Goal: Task Accomplishment & Management: Complete application form

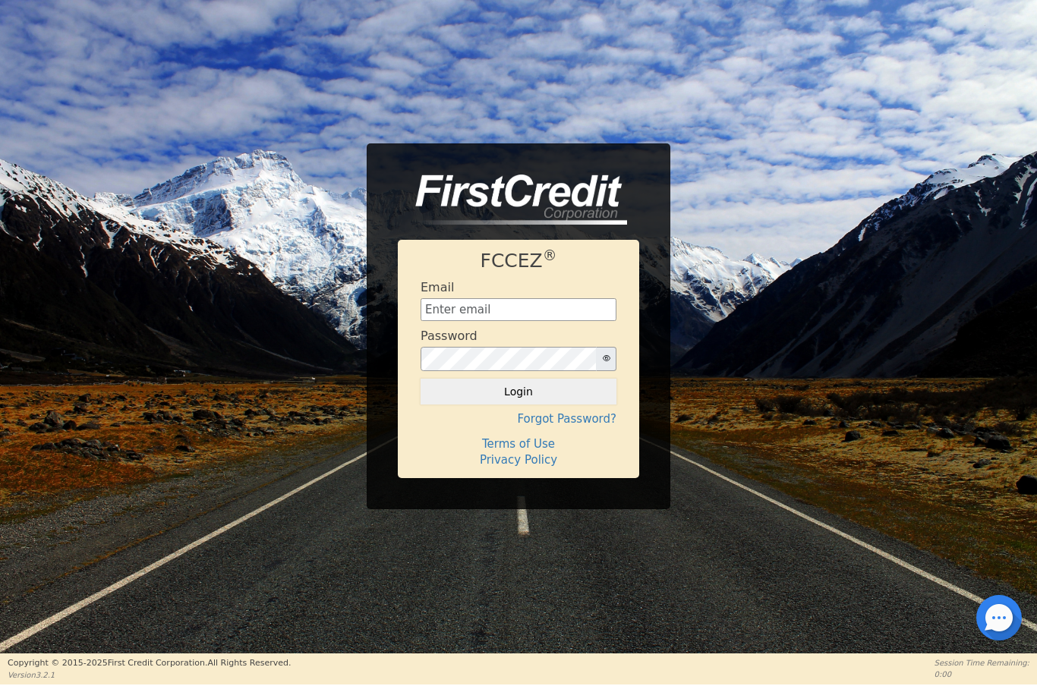
click at [516, 311] on input "text" at bounding box center [519, 309] width 196 height 23
type input "Aldony0418@gmail.com"
click at [553, 391] on button "Login" at bounding box center [519, 392] width 196 height 26
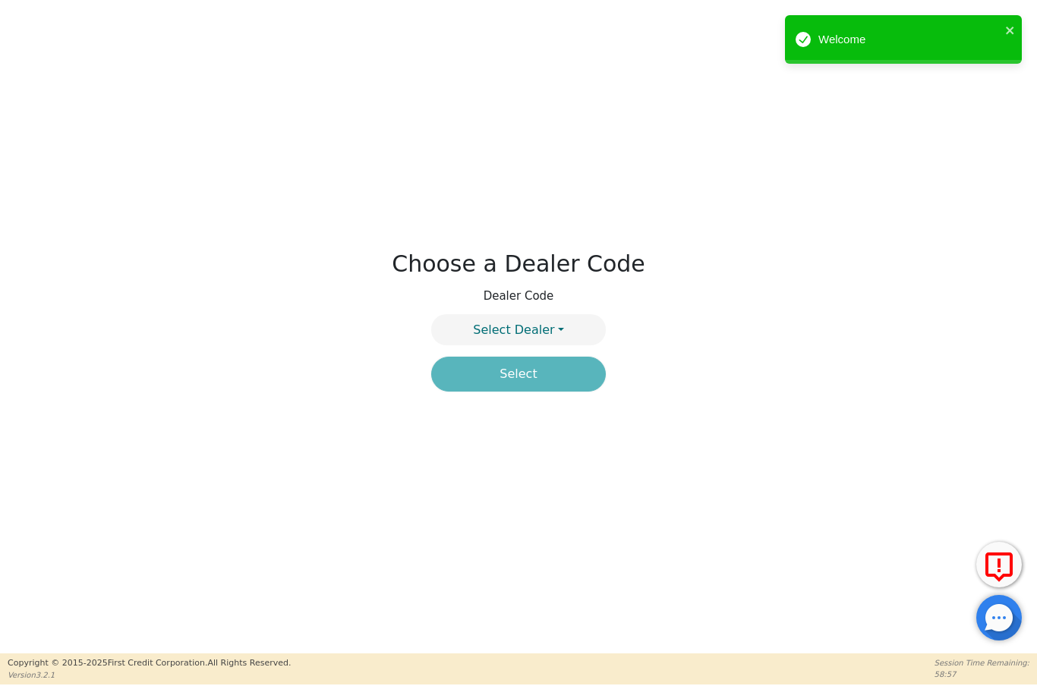
click at [553, 326] on button "Select Dealer" at bounding box center [518, 329] width 175 height 31
click at [553, 369] on link "4394A" at bounding box center [518, 366] width 173 height 20
click at [528, 380] on button "Select" at bounding box center [518, 374] width 175 height 35
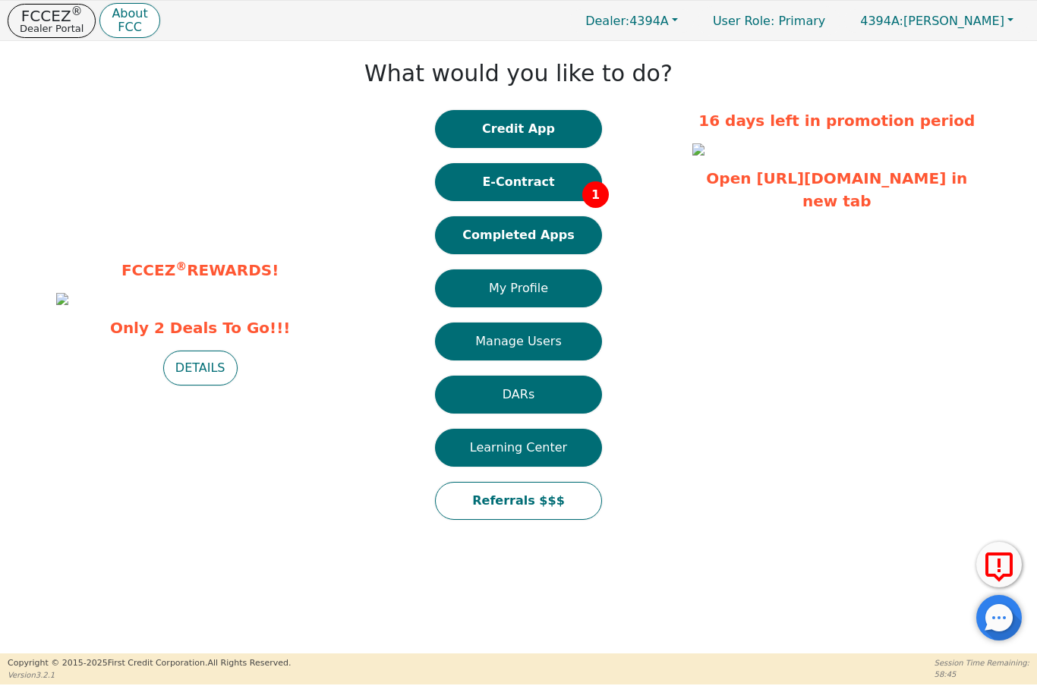
click at [550, 186] on button "E-Contract 1" at bounding box center [518, 182] width 167 height 38
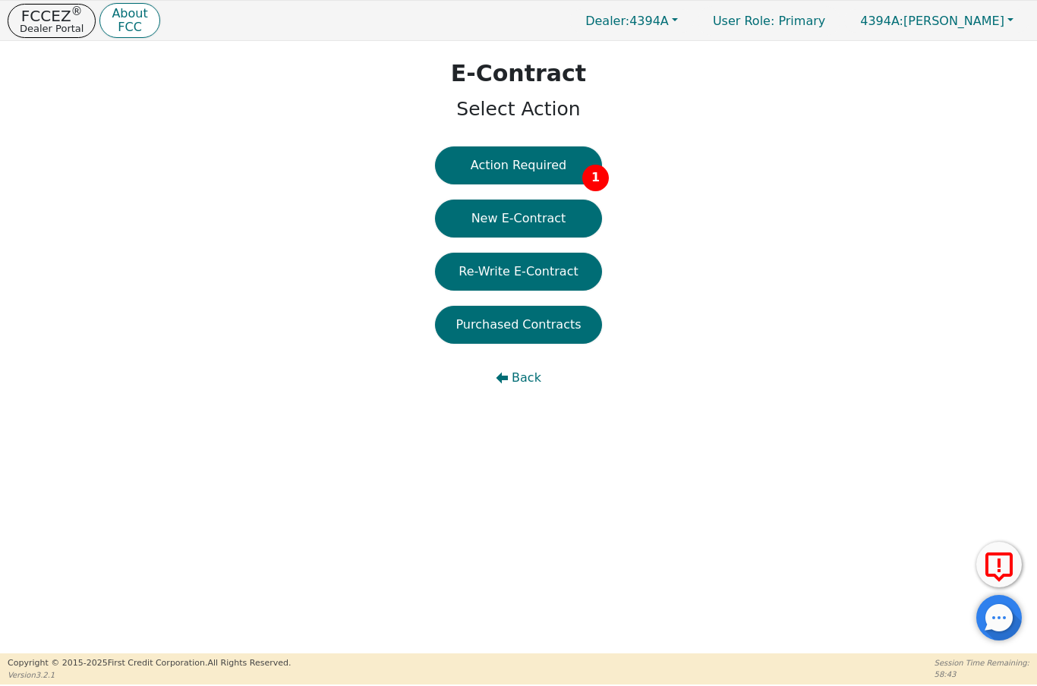
click at [539, 163] on button "Action Required 1" at bounding box center [518, 166] width 167 height 38
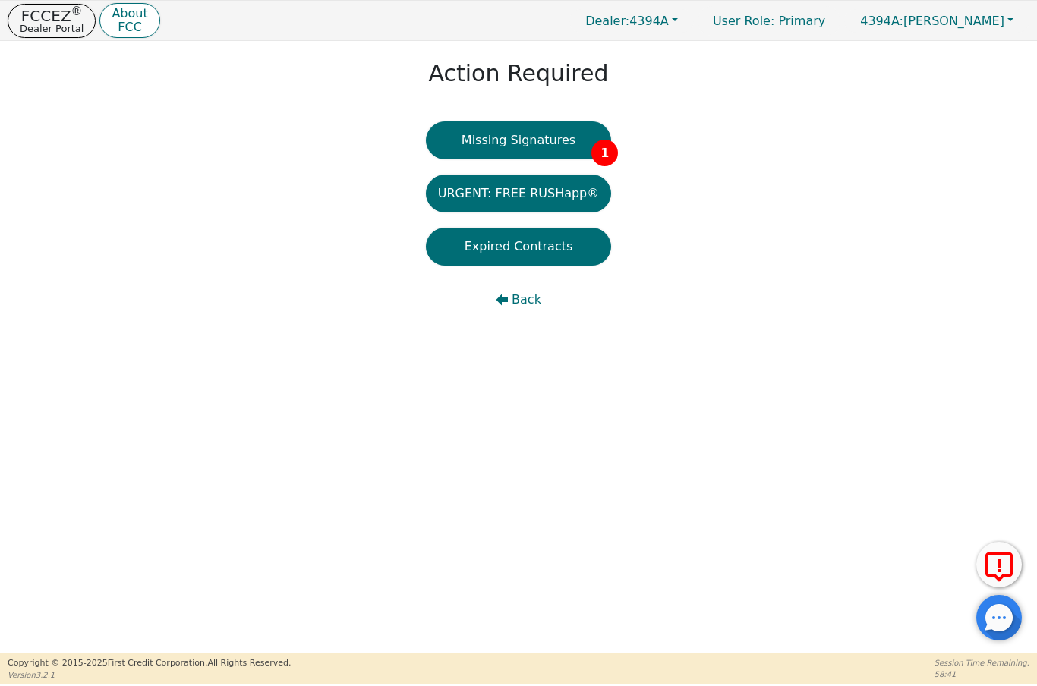
click at [558, 143] on button "Missing Signatures 1" at bounding box center [519, 140] width 186 height 38
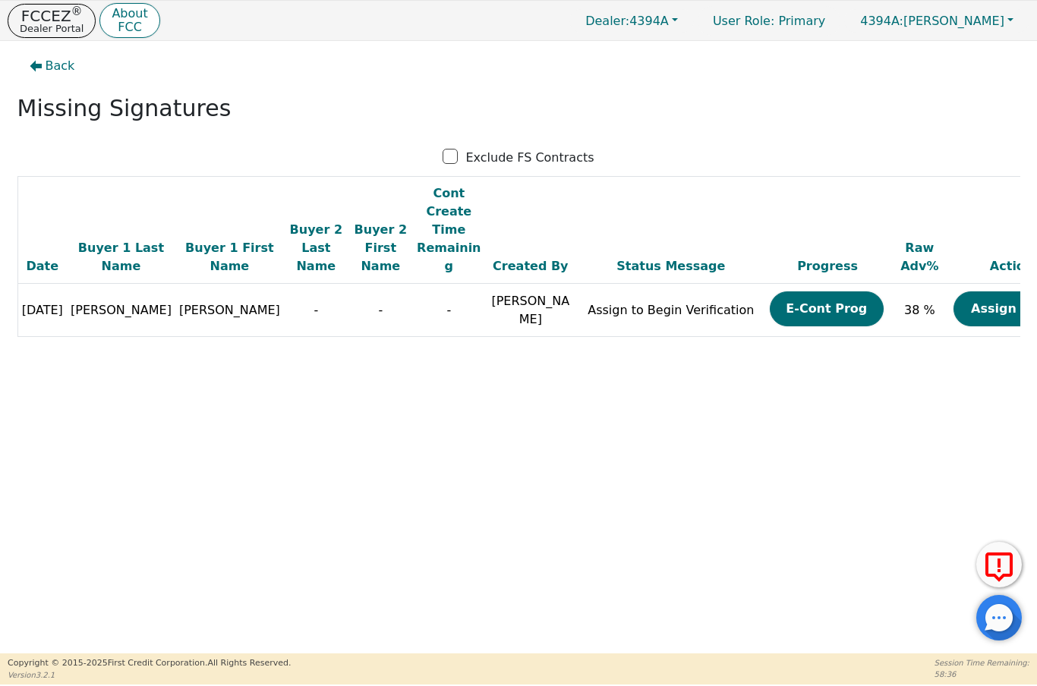
click at [963, 292] on button "Assign Now" at bounding box center [1011, 309] width 114 height 35
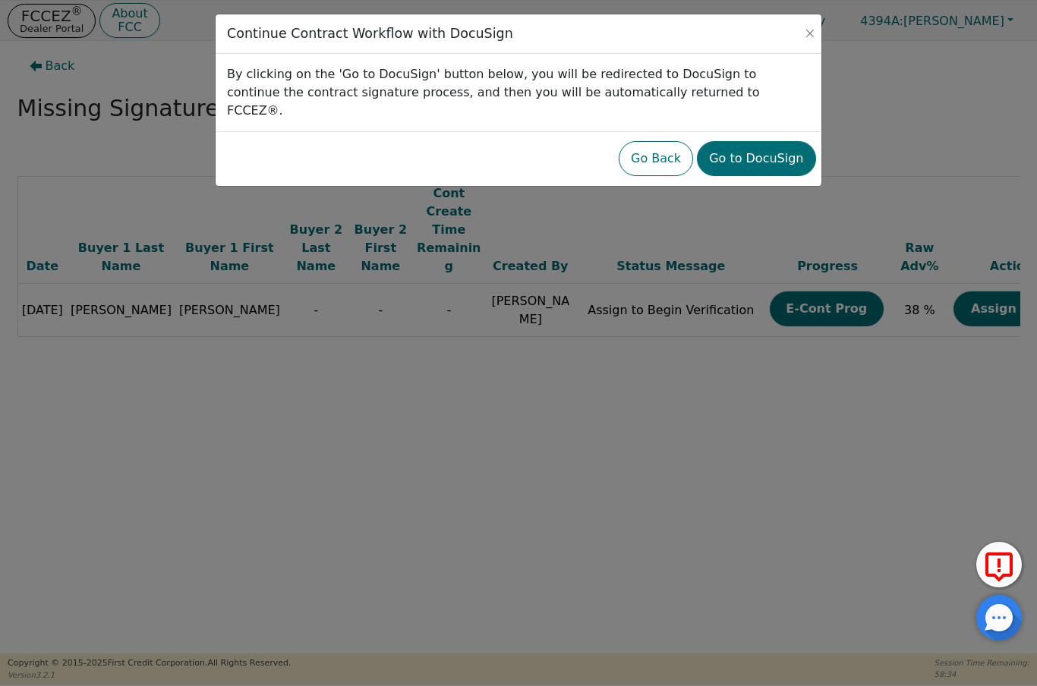
click at [777, 141] on button "Go to DocuSign" at bounding box center [756, 158] width 118 height 35
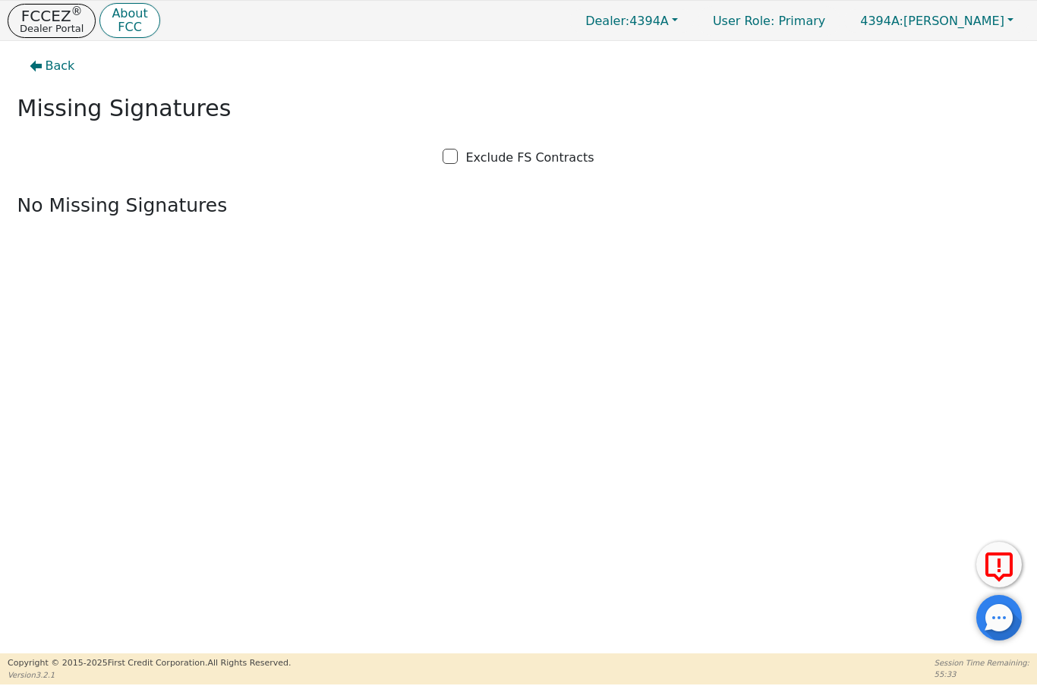
click at [876, 385] on div "Back Missing Signatures Exclude FS Contracts No Missing Signatures" at bounding box center [518, 347] width 1037 height 613
click at [45, 18] on p "FCCEZ ®" at bounding box center [52, 15] width 64 height 15
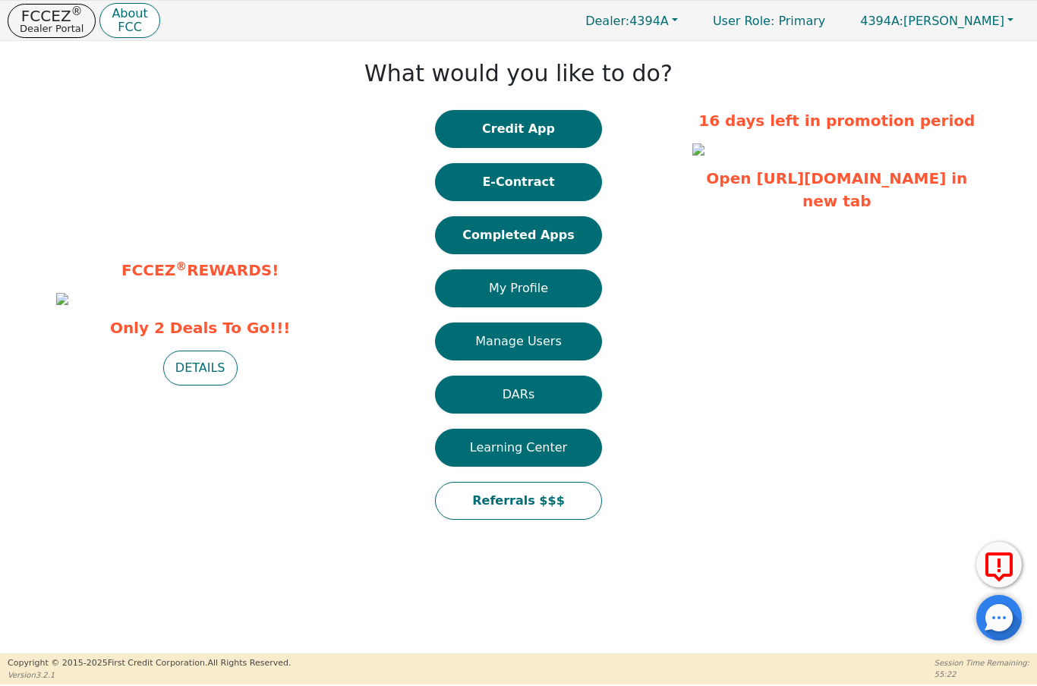
click at [556, 236] on button "Completed Apps" at bounding box center [518, 235] width 167 height 38
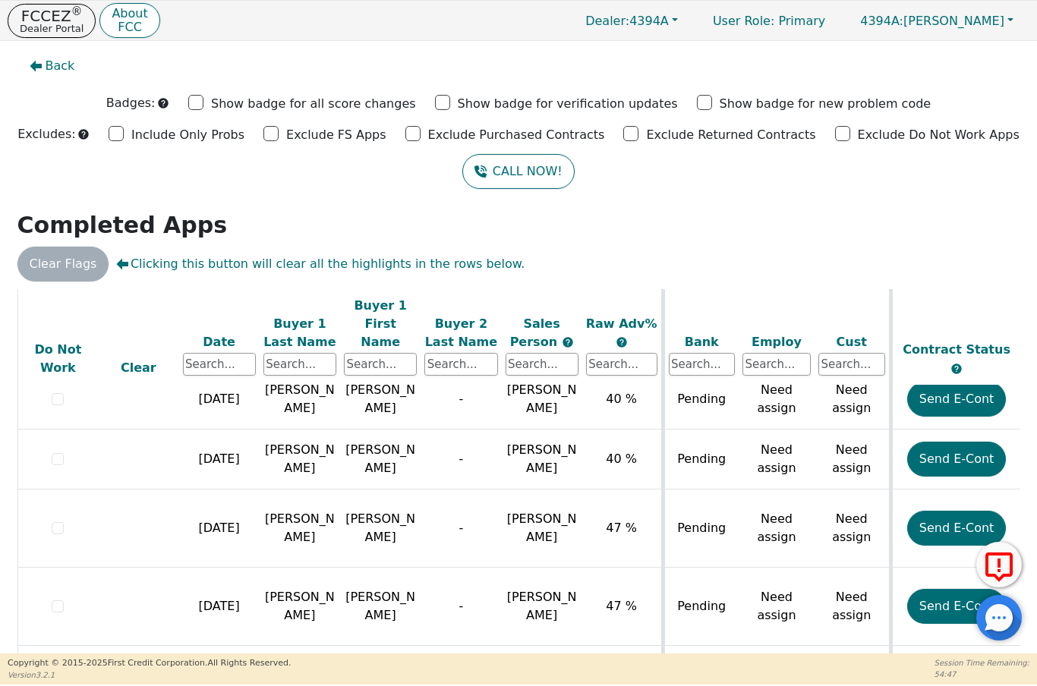
scroll to position [1414, 0]
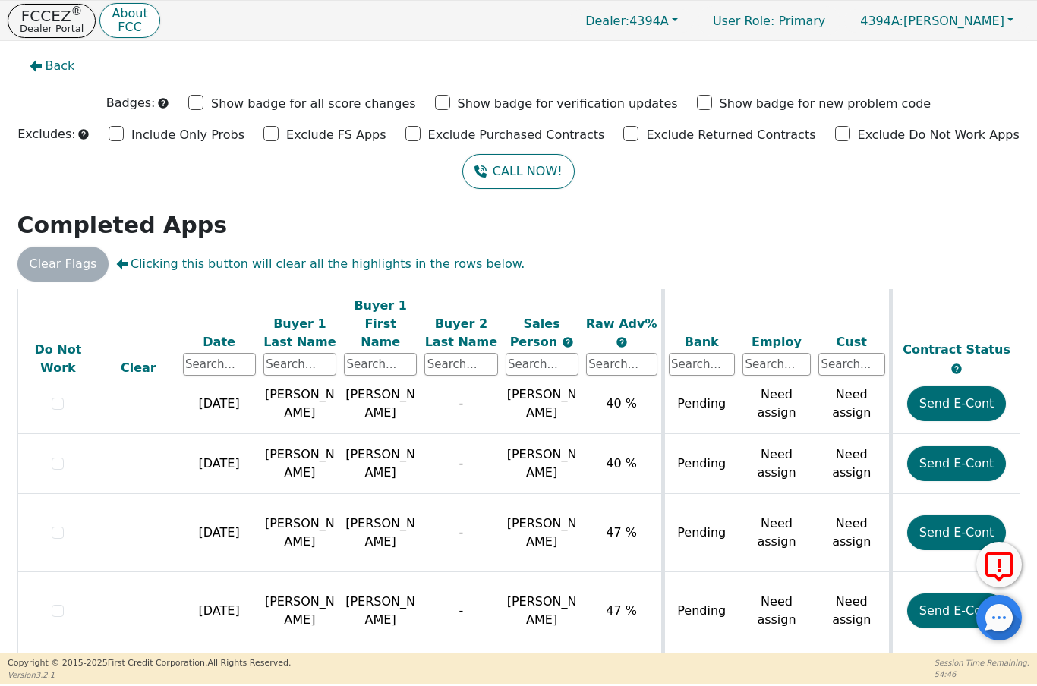
click at [947, 446] on button "Send E-Cont" at bounding box center [956, 463] width 99 height 35
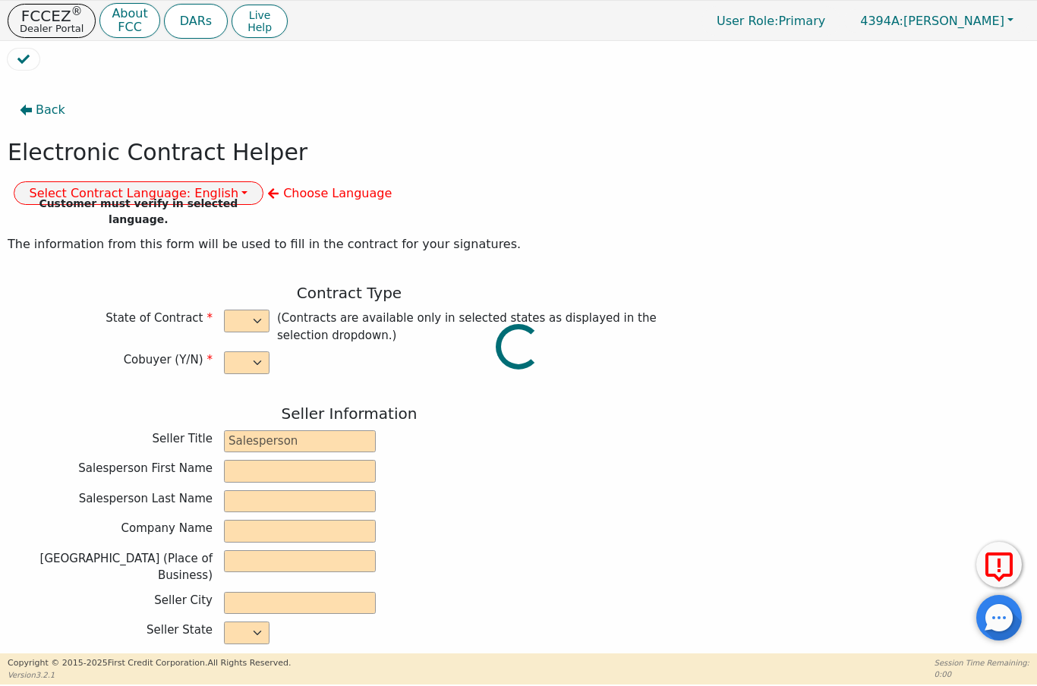
select select "n"
type input "President"
type input "ALDONY"
type input "[PERSON_NAME]"
type input "ALLSELL DBA EAU PURE WATER"
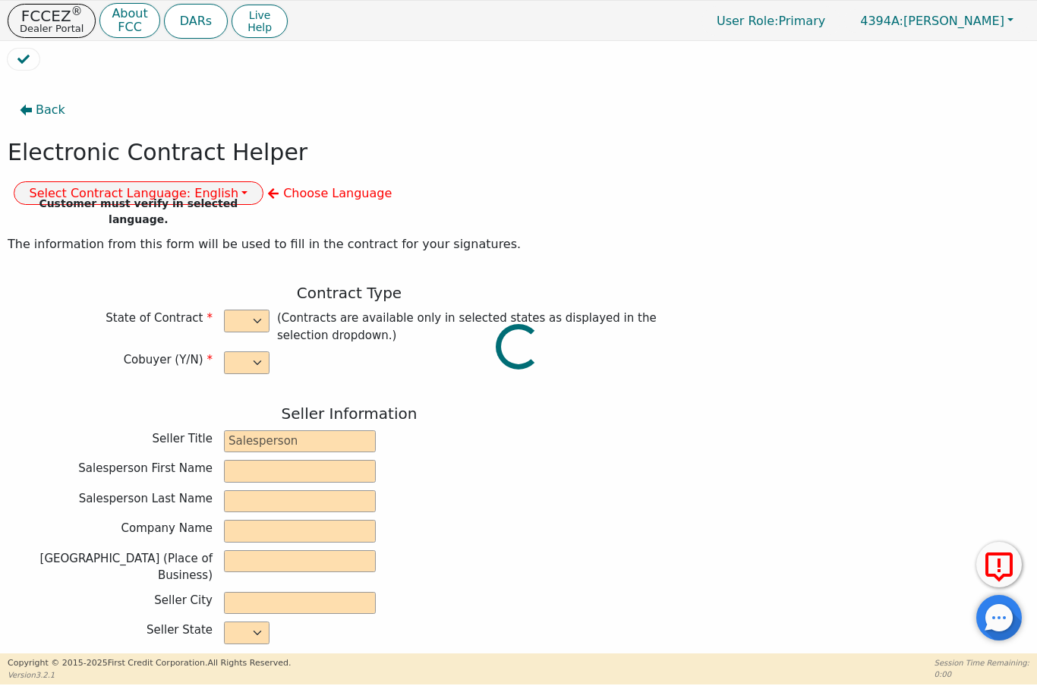
type input "[STREET_ADDRESS]"
type input "BOCA RATON"
select select "FL"
type input "33498"
type input "[PERSON_NAME]"
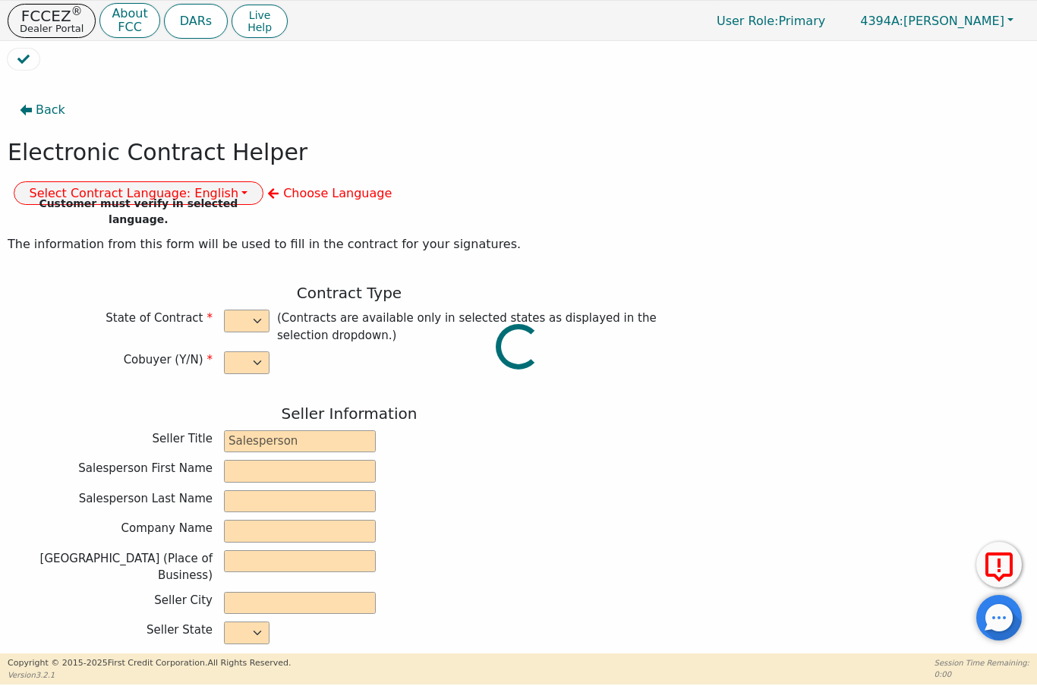
type input "[PERSON_NAME]"
type input "[STREET_ADDRESS][PERSON_NAME]"
type input "[GEOGRAPHIC_DATA]"
select select "FL"
type input "34953"
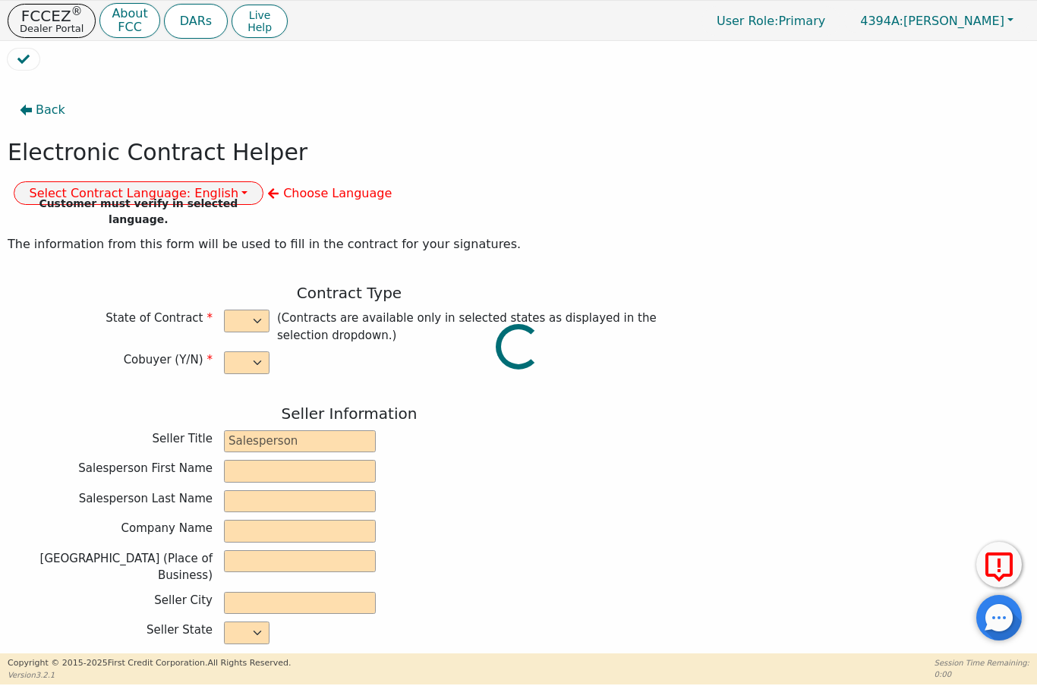
type input "[DATE]"
type input "17.90"
type input "[DATE]"
type input "60"
type input "0"
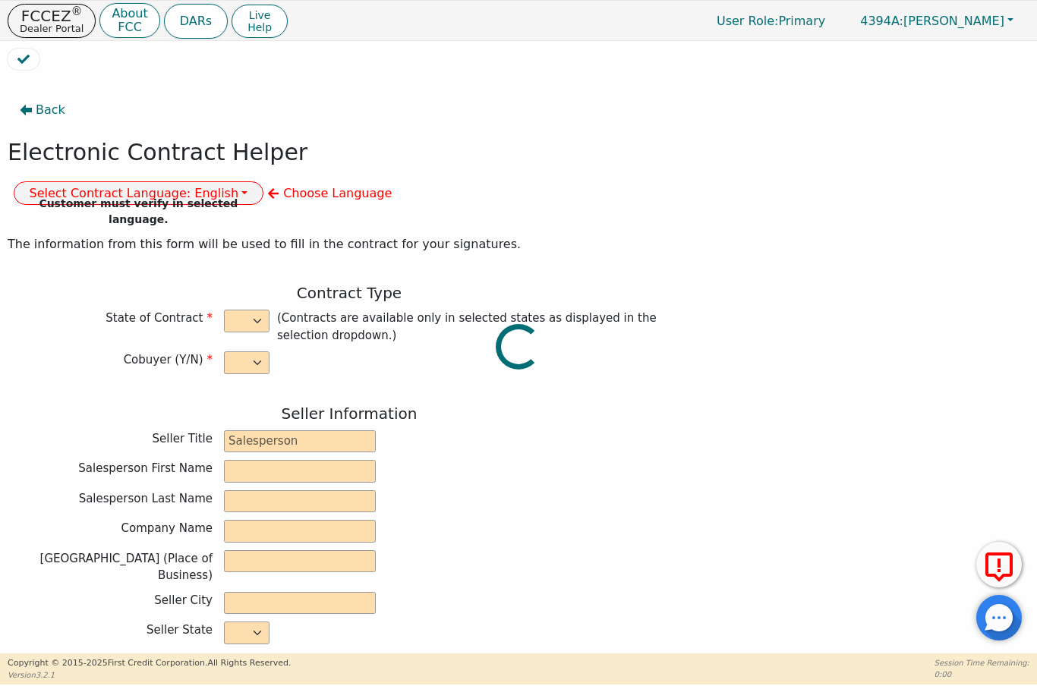
type input "6080181169680"
type input "7000.00"
type input "0.00"
type input "7000.00"
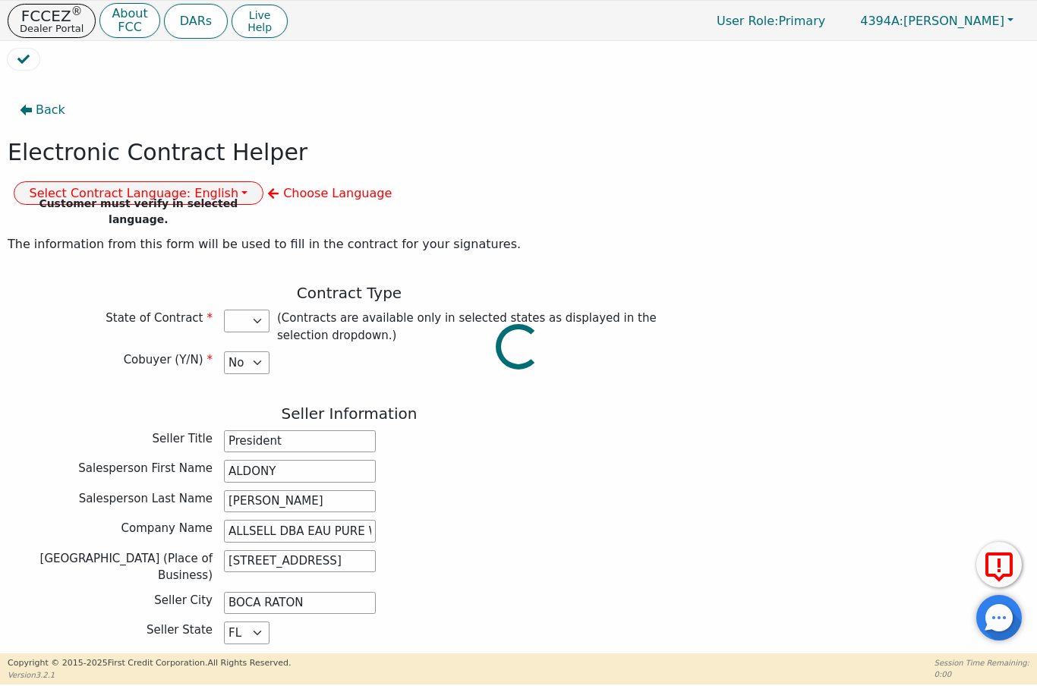
select select "FL"
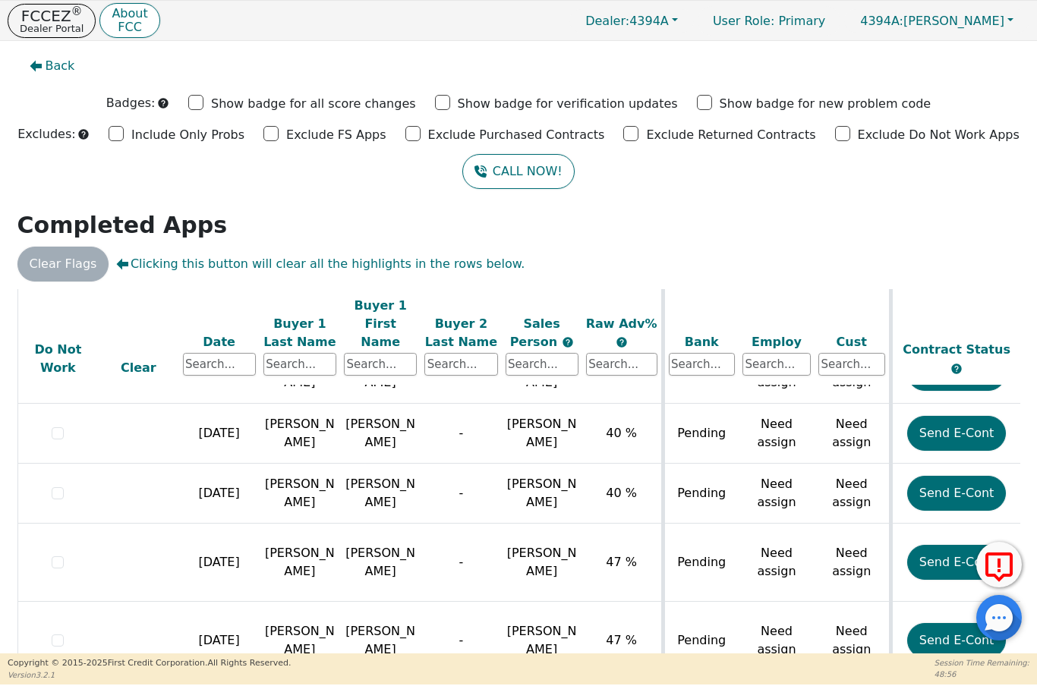
scroll to position [1384, 0]
click at [938, 550] on button "Send E-Cont" at bounding box center [956, 563] width 99 height 35
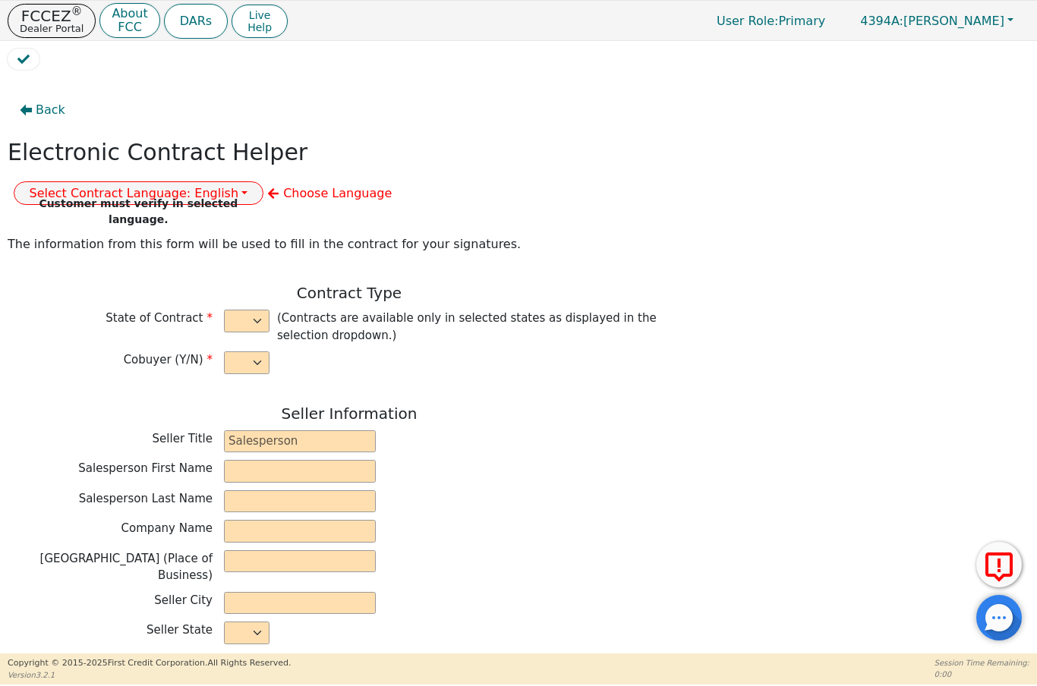
select select "n"
type input "President"
type input "ALDONY"
type input "[PERSON_NAME]"
type input "ALLSELL DBA EAU PURE WATER"
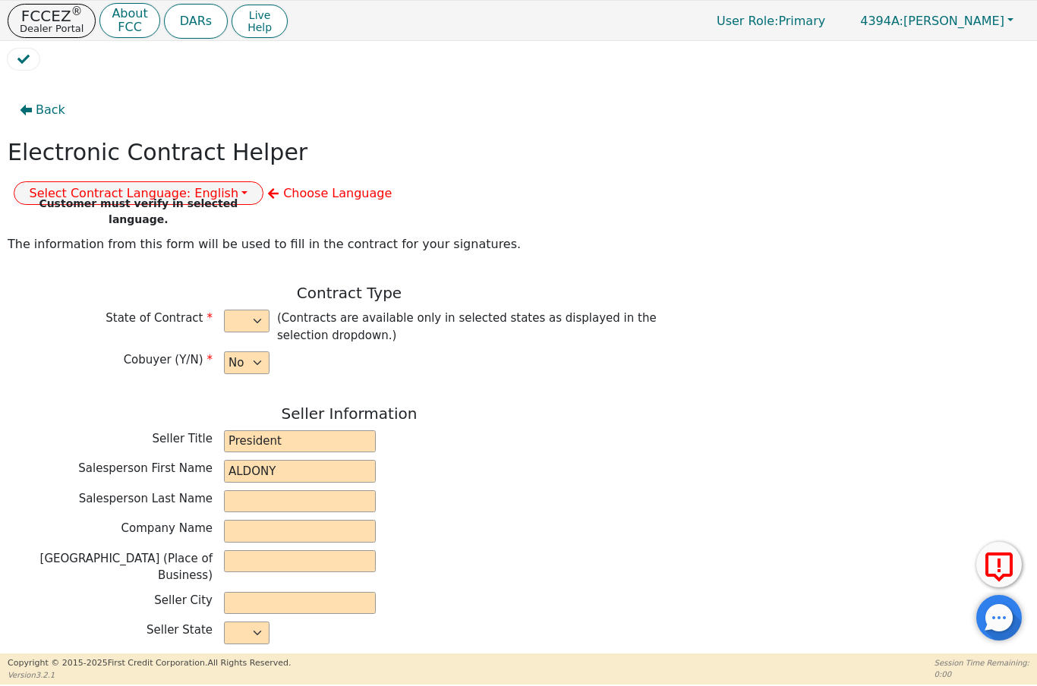
type input "[STREET_ADDRESS]"
type input "BOCA RATON"
select select "FL"
type input "33498"
type input "[PERSON_NAME]"
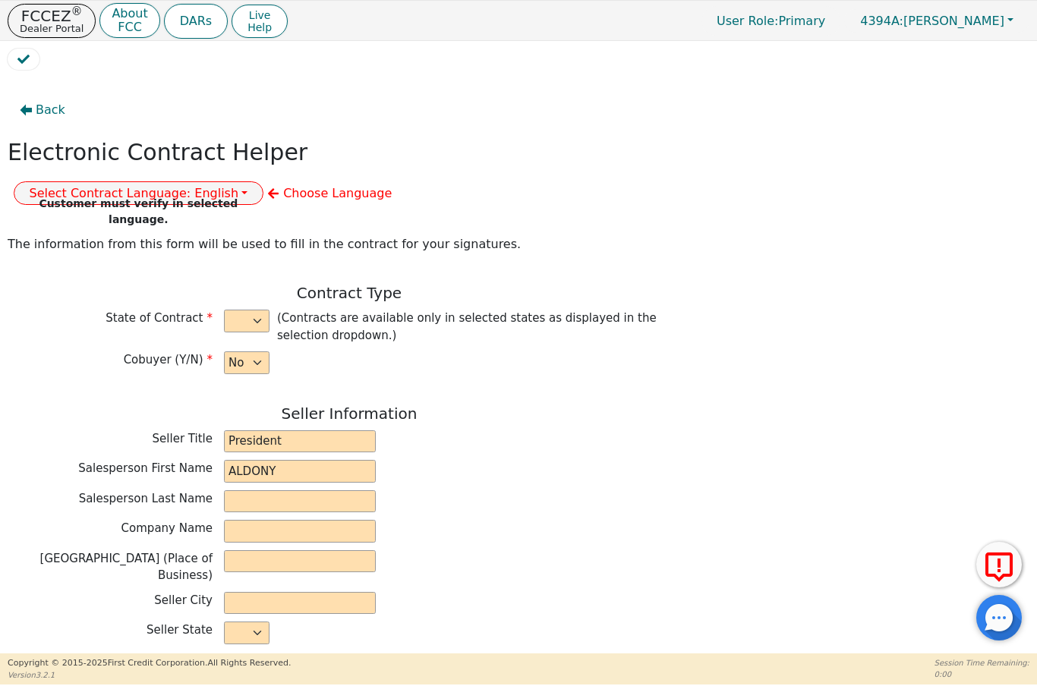
type input "[PERSON_NAME]"
type input "[STREET_ADDRESS]"
type input "[GEOGRAPHIC_DATA][PERSON_NAME]"
select select "FL"
type input "34950"
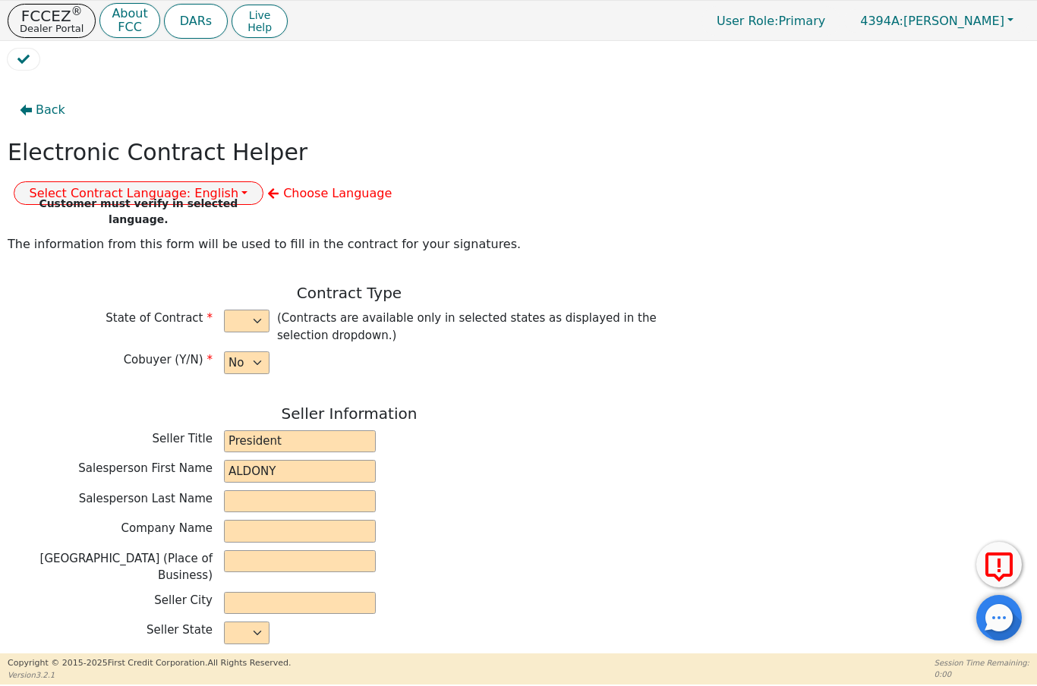
type input "[DATE]"
type input "17.90"
type input "[DATE]"
type input "60"
type input "0"
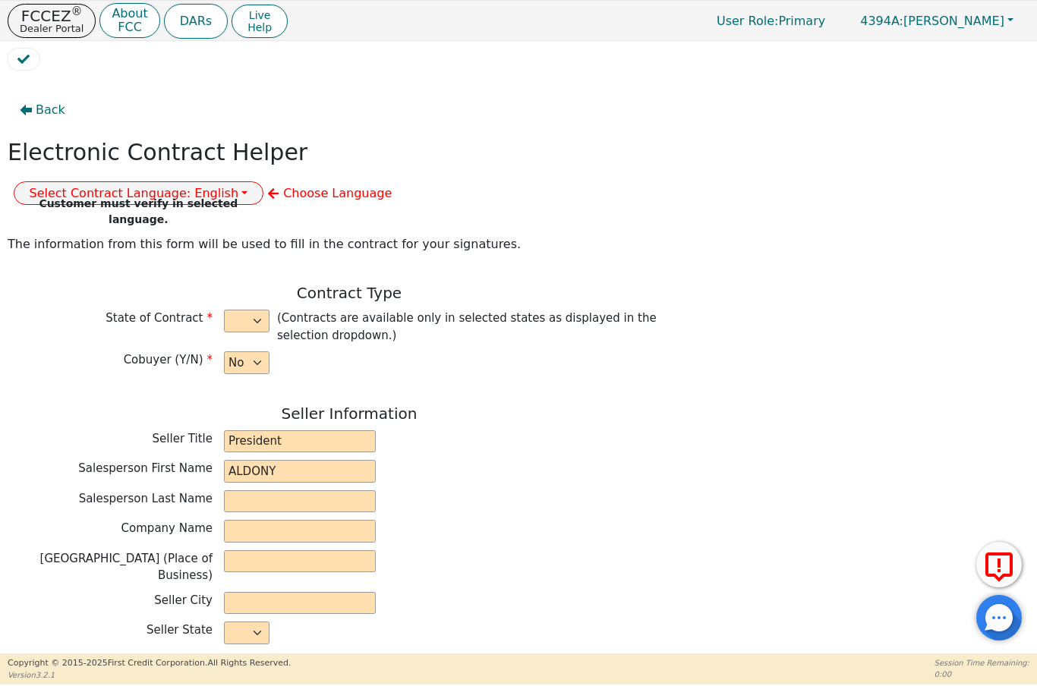
type input "6080181169680"
type input "8000.00"
type input "0.00"
type input "8000.00"
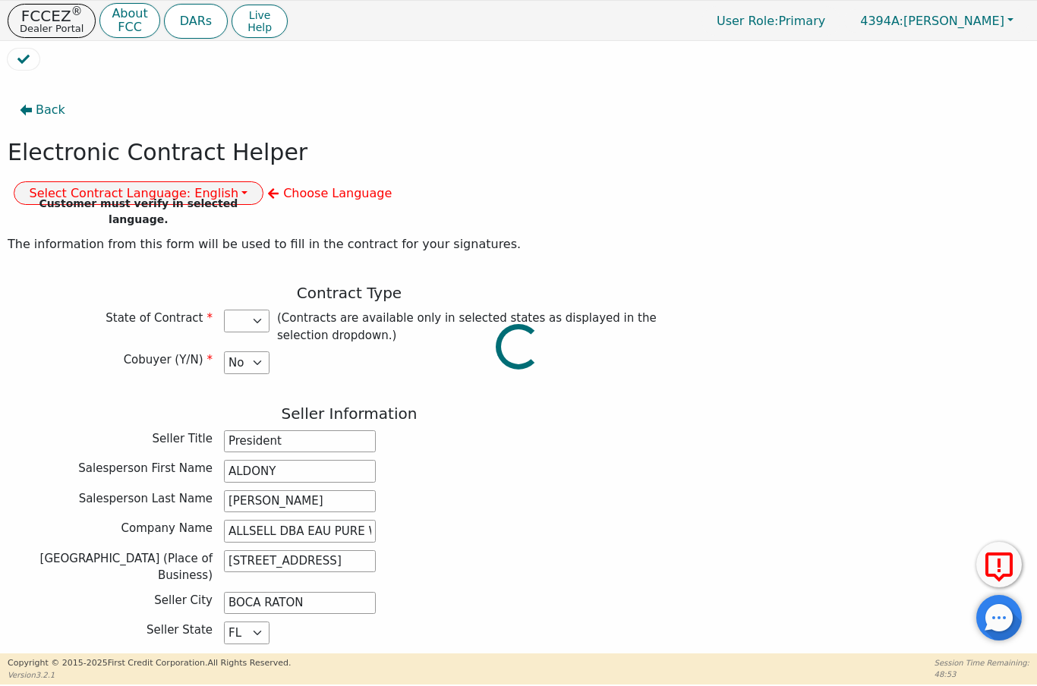
select select "FL"
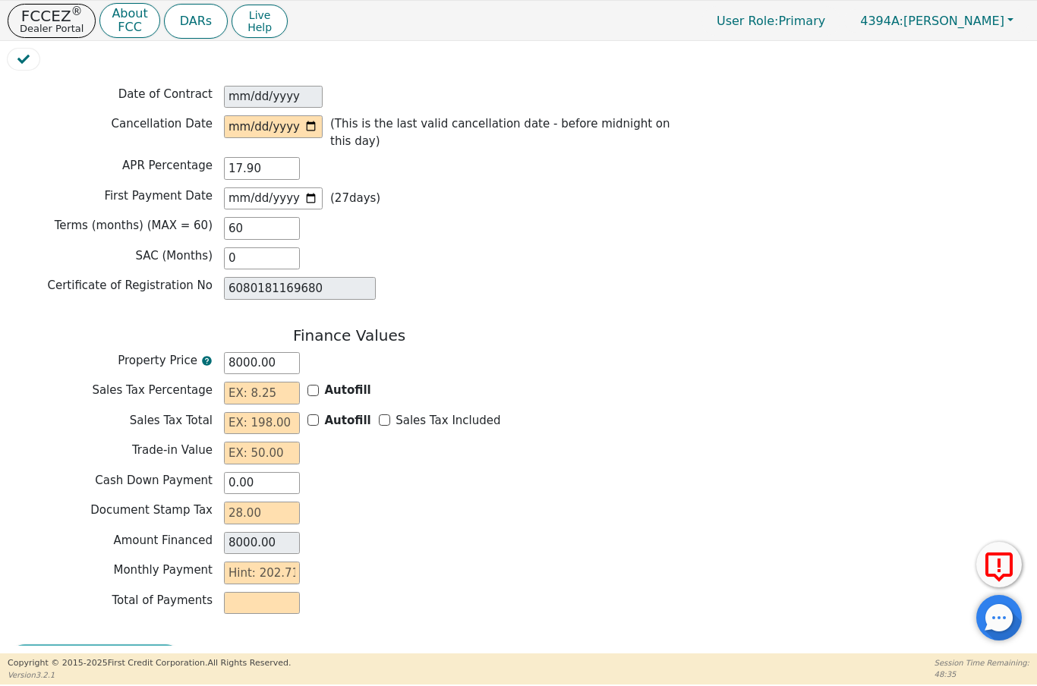
scroll to position [1127, 0]
click at [317, 386] on input "Autofill" at bounding box center [312, 391] width 11 height 11
checkbox input "true"
type input "0.00"
click at [374, 533] on div "Amount Financed 8000.00" at bounding box center [349, 544] width 683 height 23
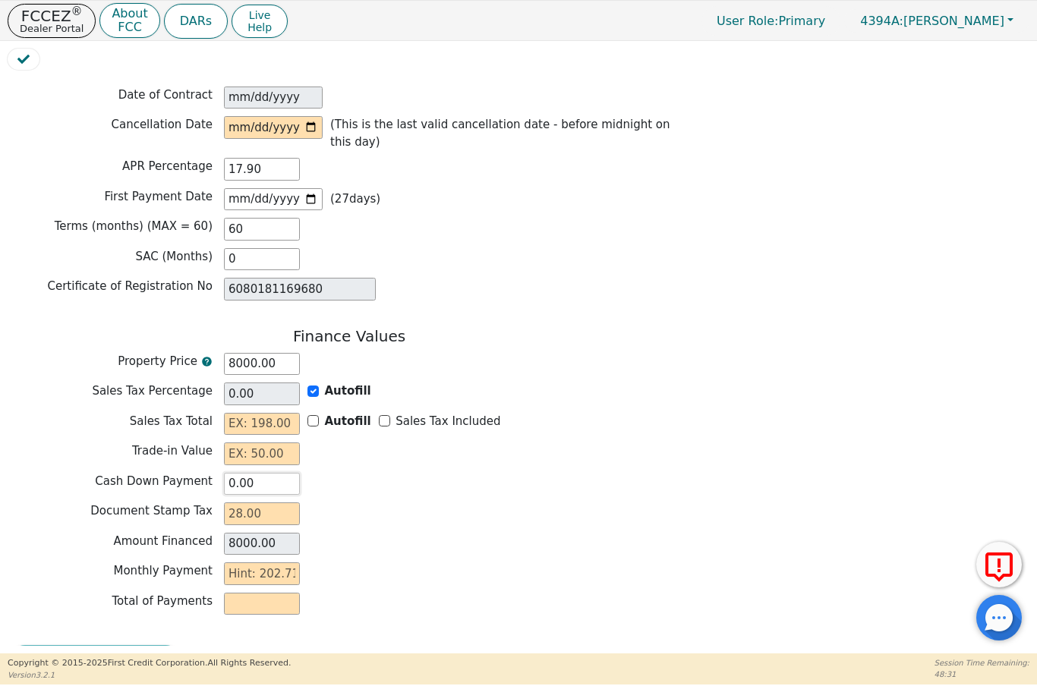
click at [282, 473] on input "0.00" at bounding box center [262, 484] width 76 height 23
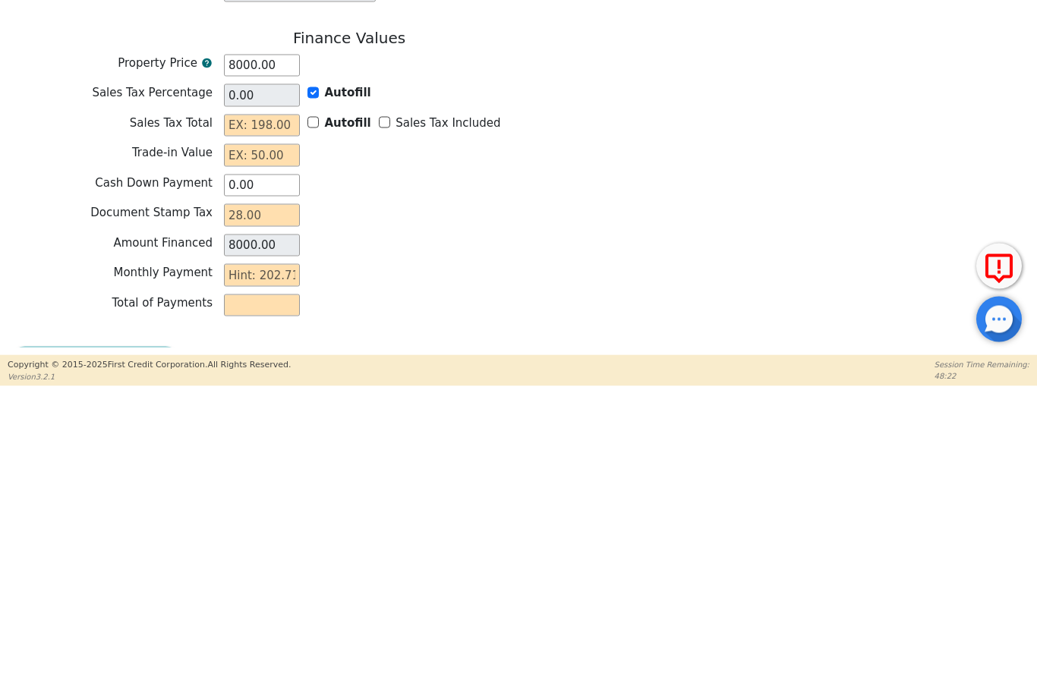
click at [326, 413] on label "Autofill" at bounding box center [348, 421] width 46 height 17
click at [319, 415] on input "Autofill" at bounding box center [312, 420] width 11 height 11
checkbox input "false"
type input "0.00"
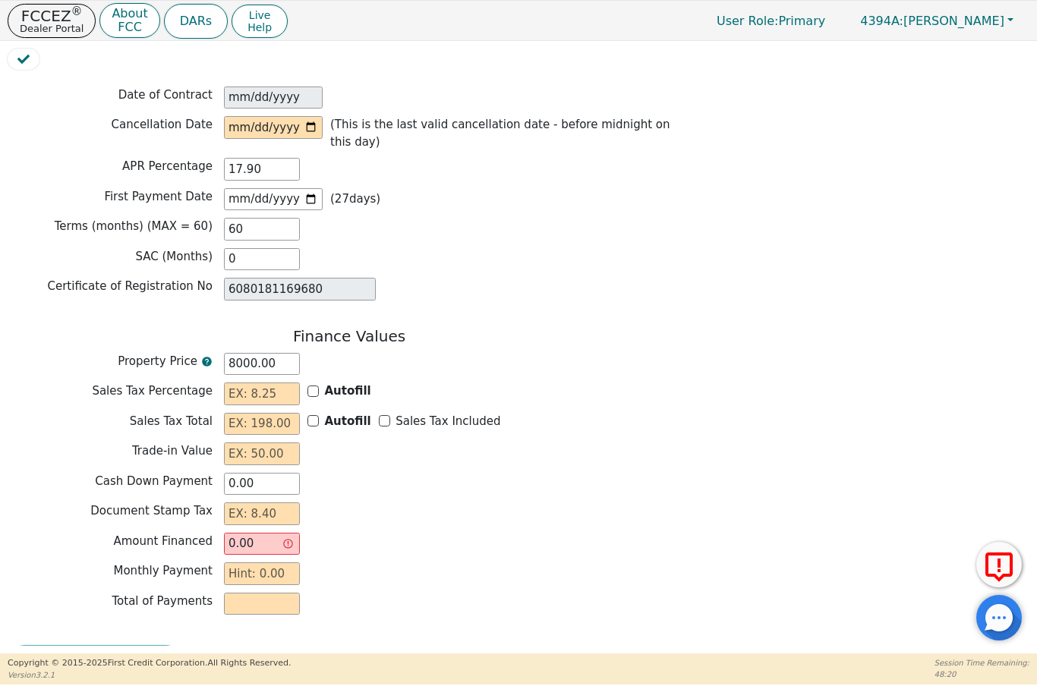
click at [310, 386] on input "Autofill" at bounding box center [312, 391] width 11 height 11
checkbox input "true"
type input "0.00"
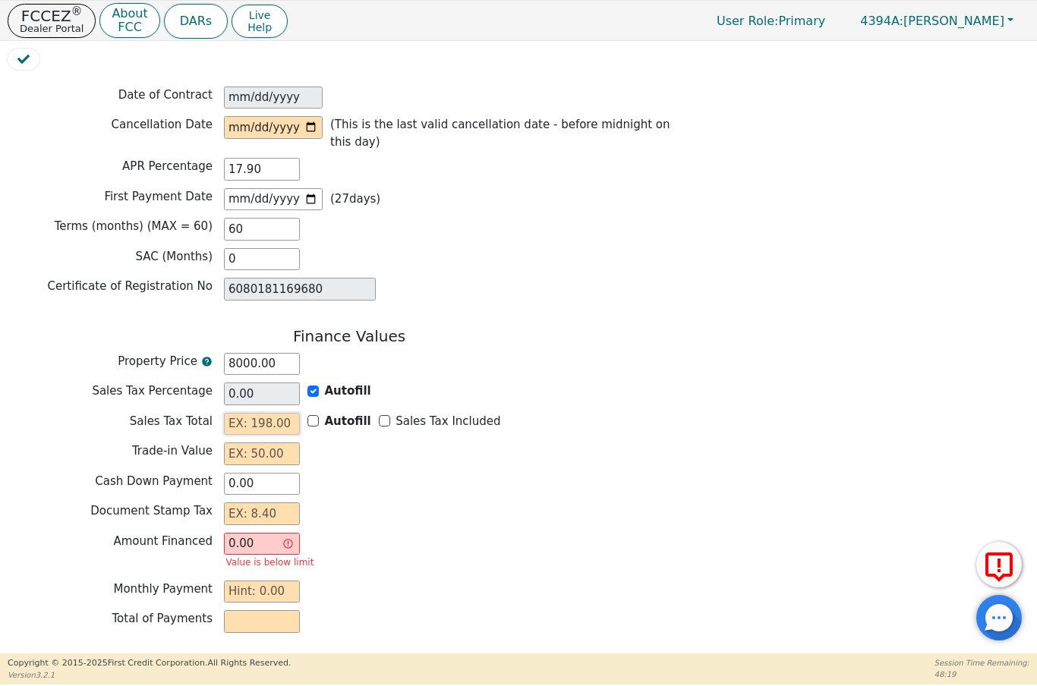
click at [245, 413] on input "text" at bounding box center [262, 424] width 76 height 23
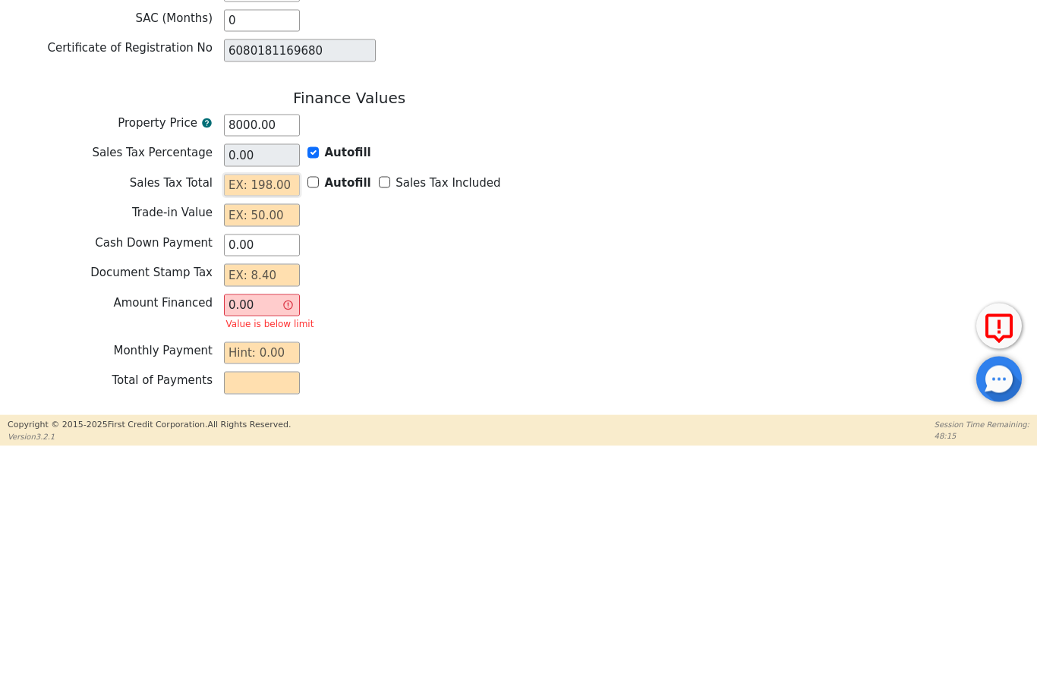
type input "0"
type input "8000.00"
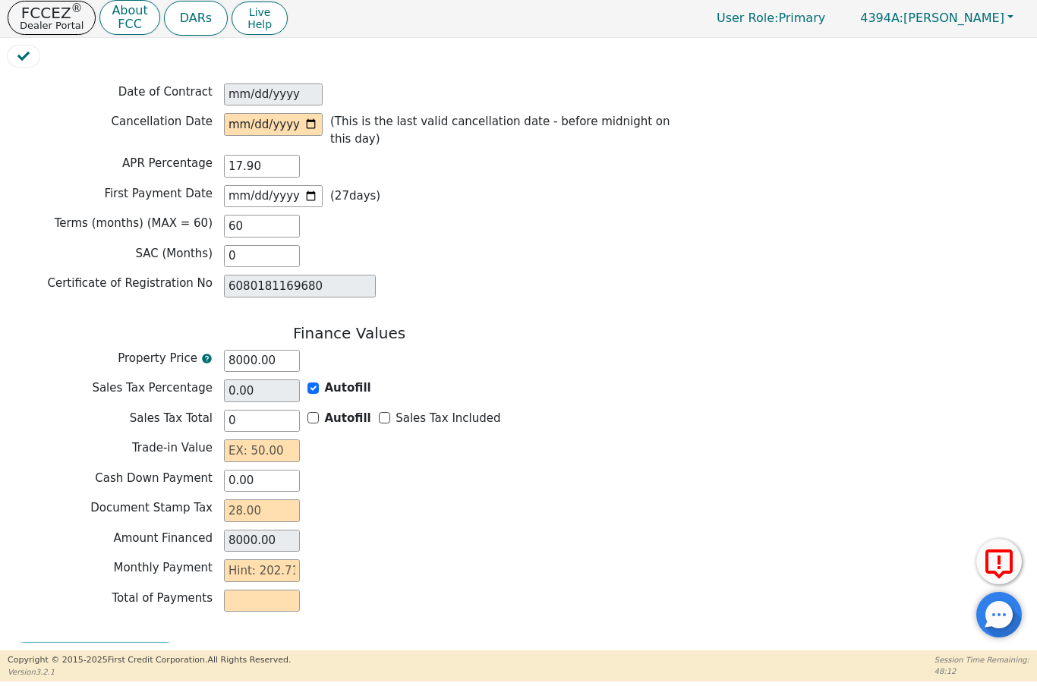
click at [454, 503] on div "Document Stamp Tax" at bounding box center [349, 516] width 683 height 27
type input "0.00"
click at [273, 443] on input "text" at bounding box center [262, 454] width 76 height 23
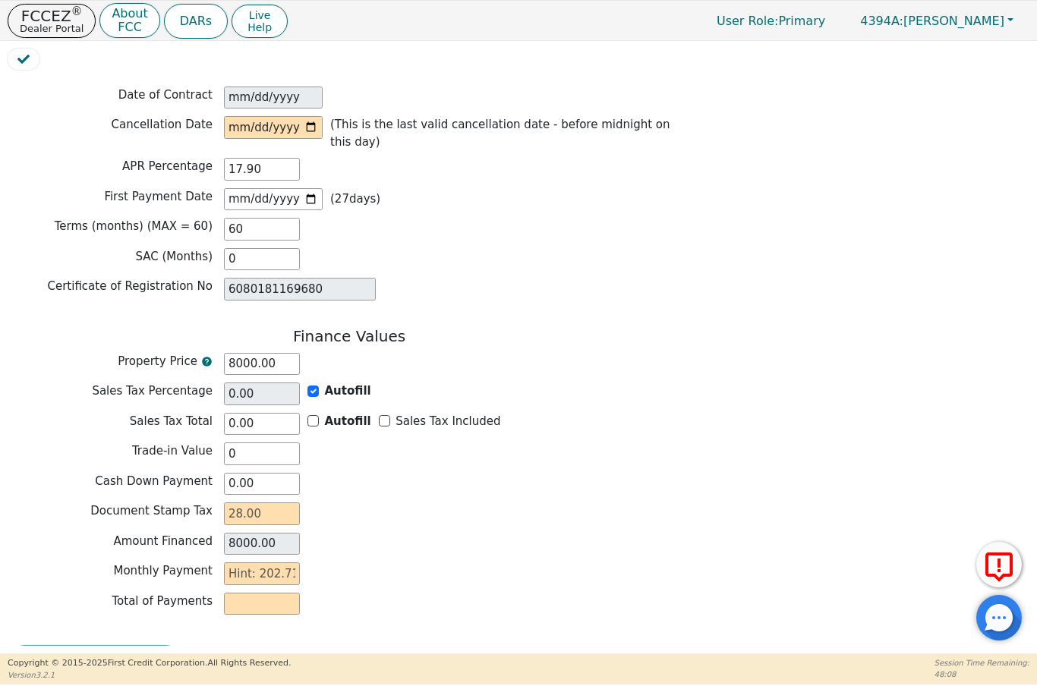
click at [263, 533] on input "8000.00" at bounding box center [262, 544] width 76 height 23
type input "0.00"
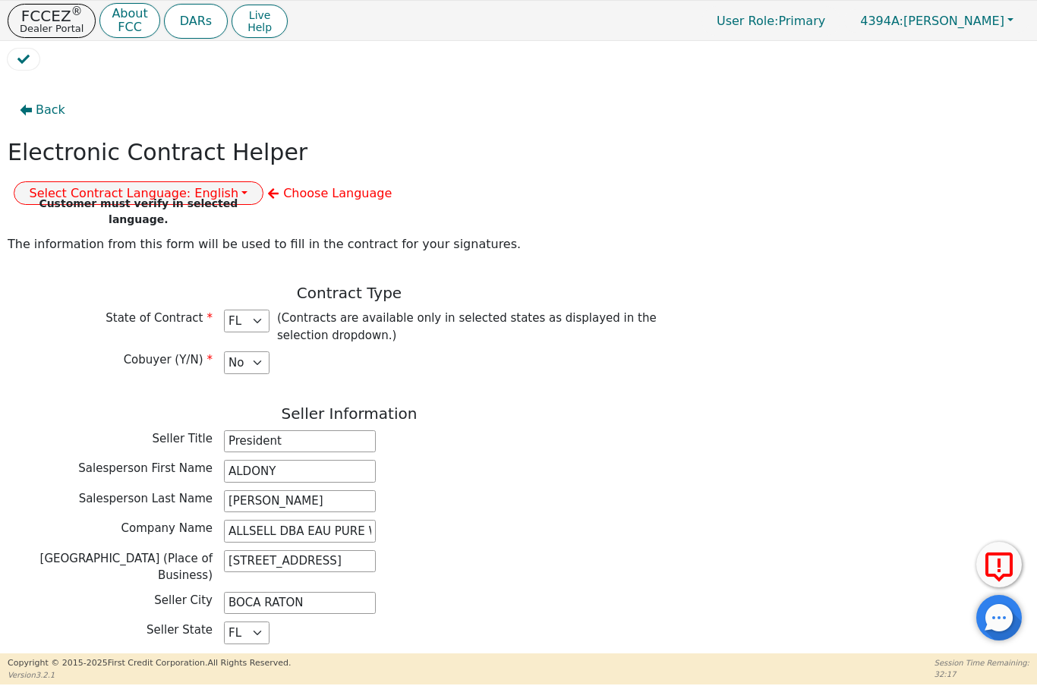
scroll to position [0, 0]
